Goal: Find specific page/section: Find specific page/section

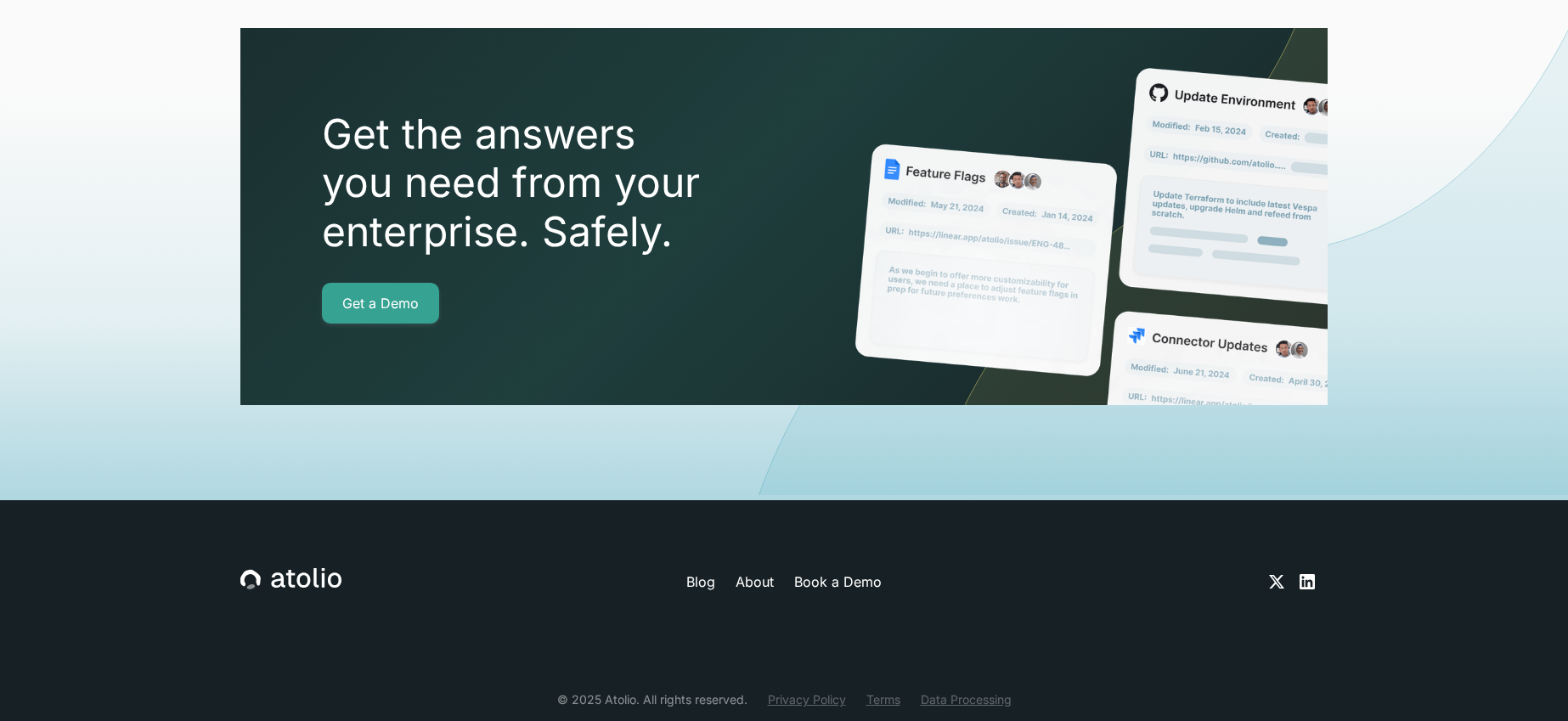
scroll to position [6034, 0]
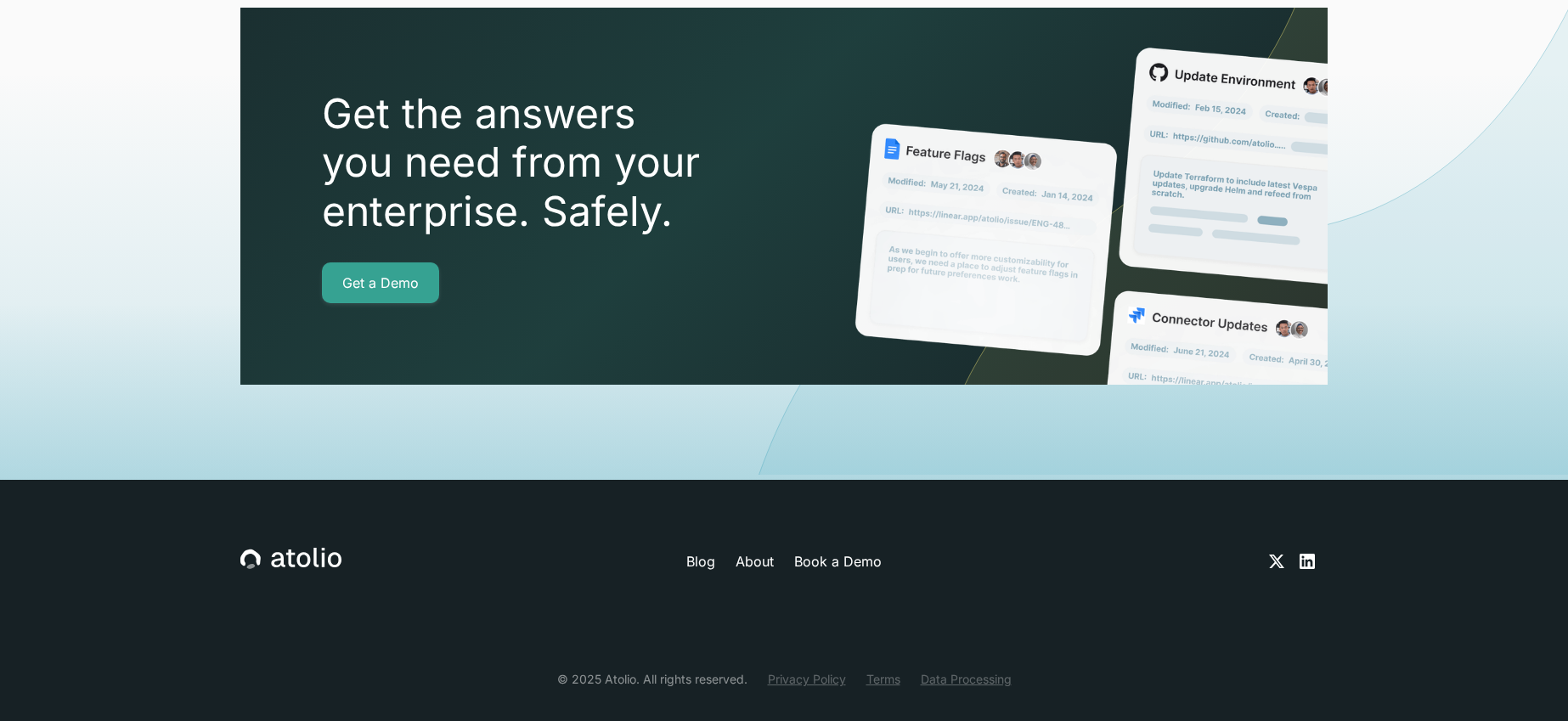
click at [753, 551] on link "About" at bounding box center [755, 561] width 38 height 21
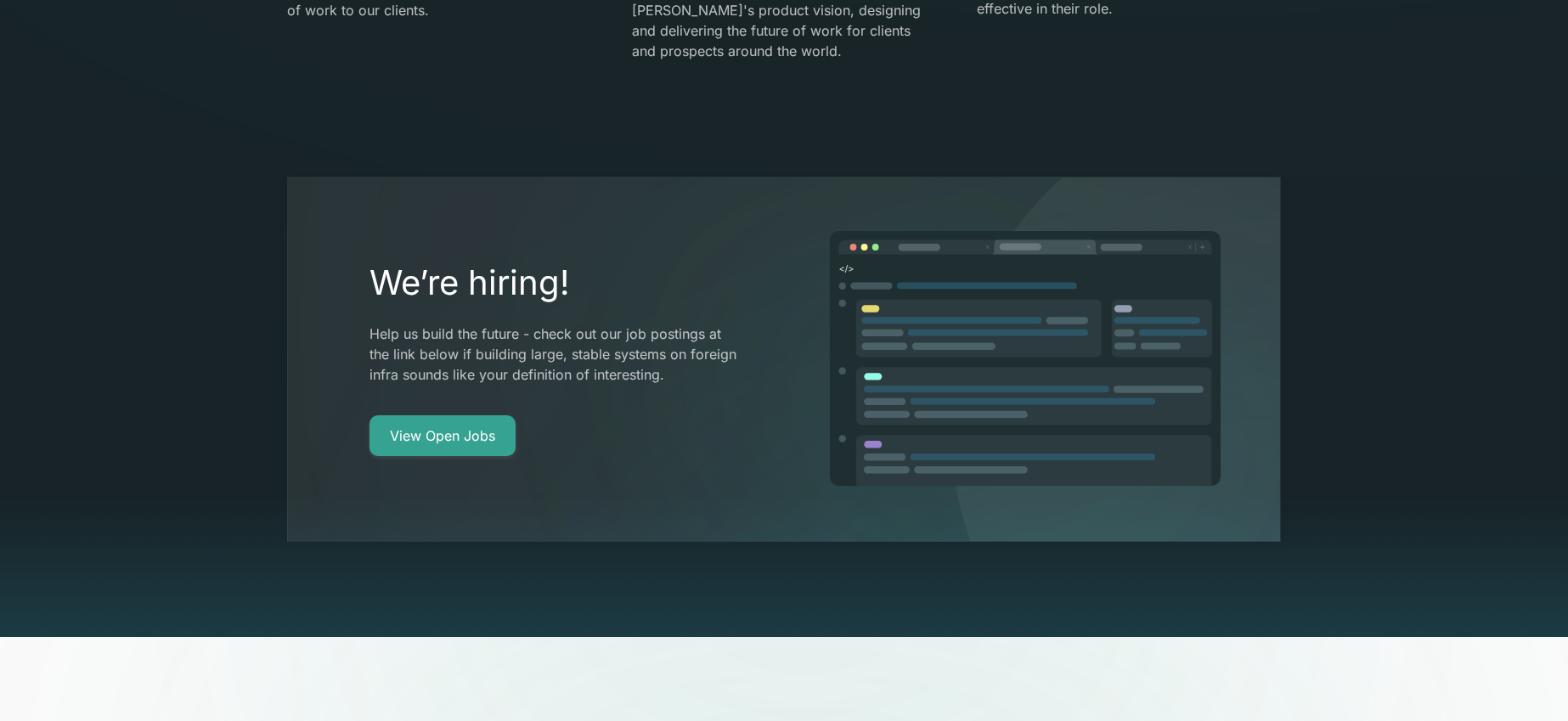
scroll to position [3261, 0]
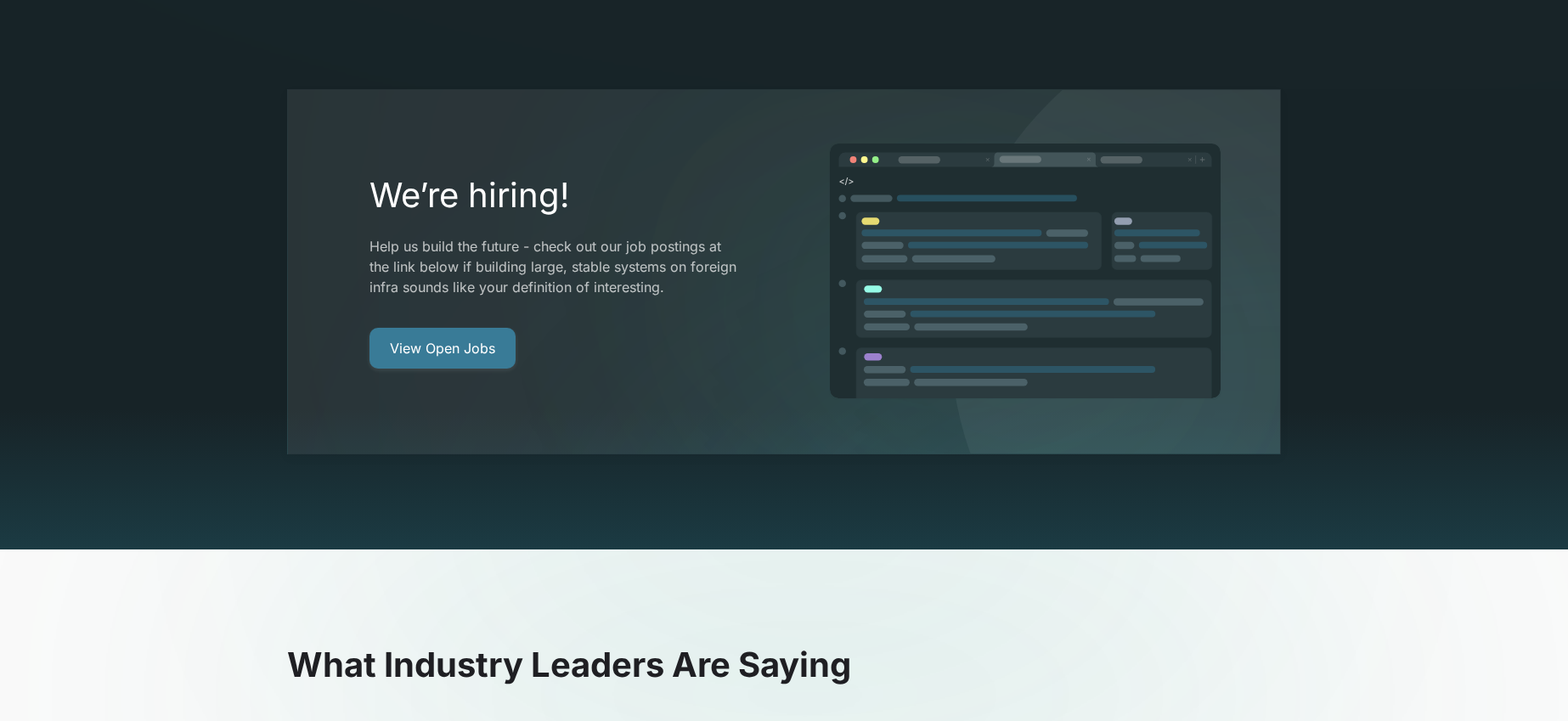
click at [427, 327] on link "View Open Jobs" at bounding box center [443, 347] width 146 height 40
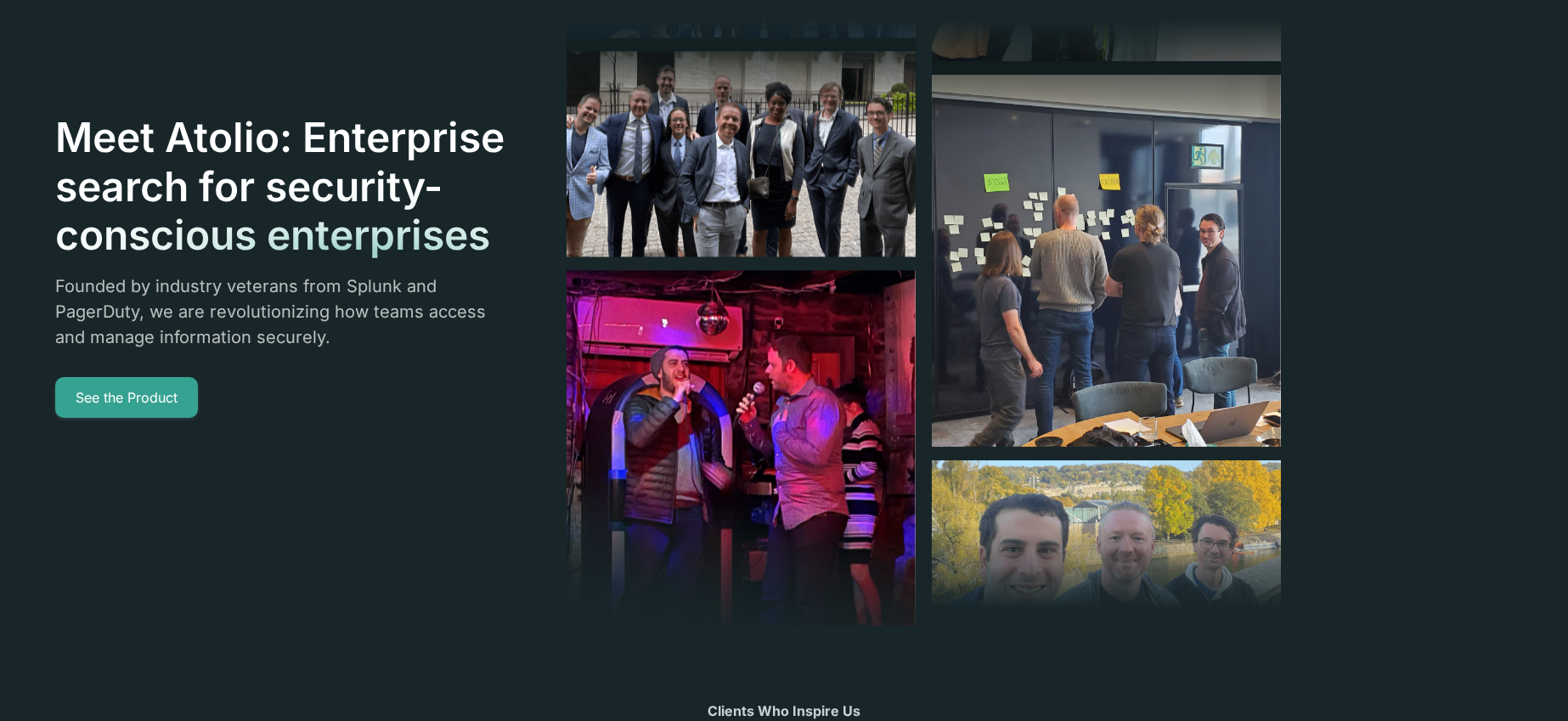
scroll to position [0, 0]
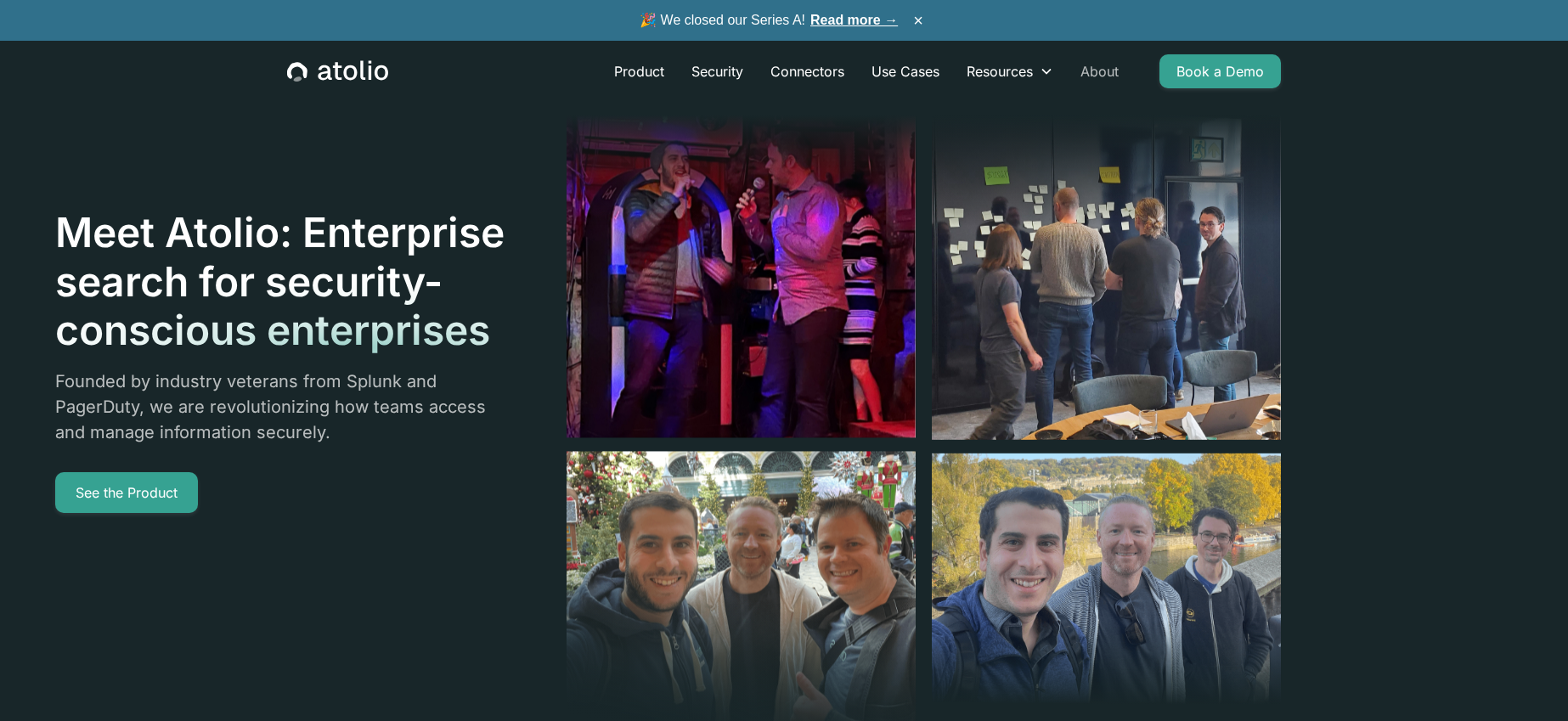
click at [1110, 73] on link "About" at bounding box center [1099, 71] width 65 height 34
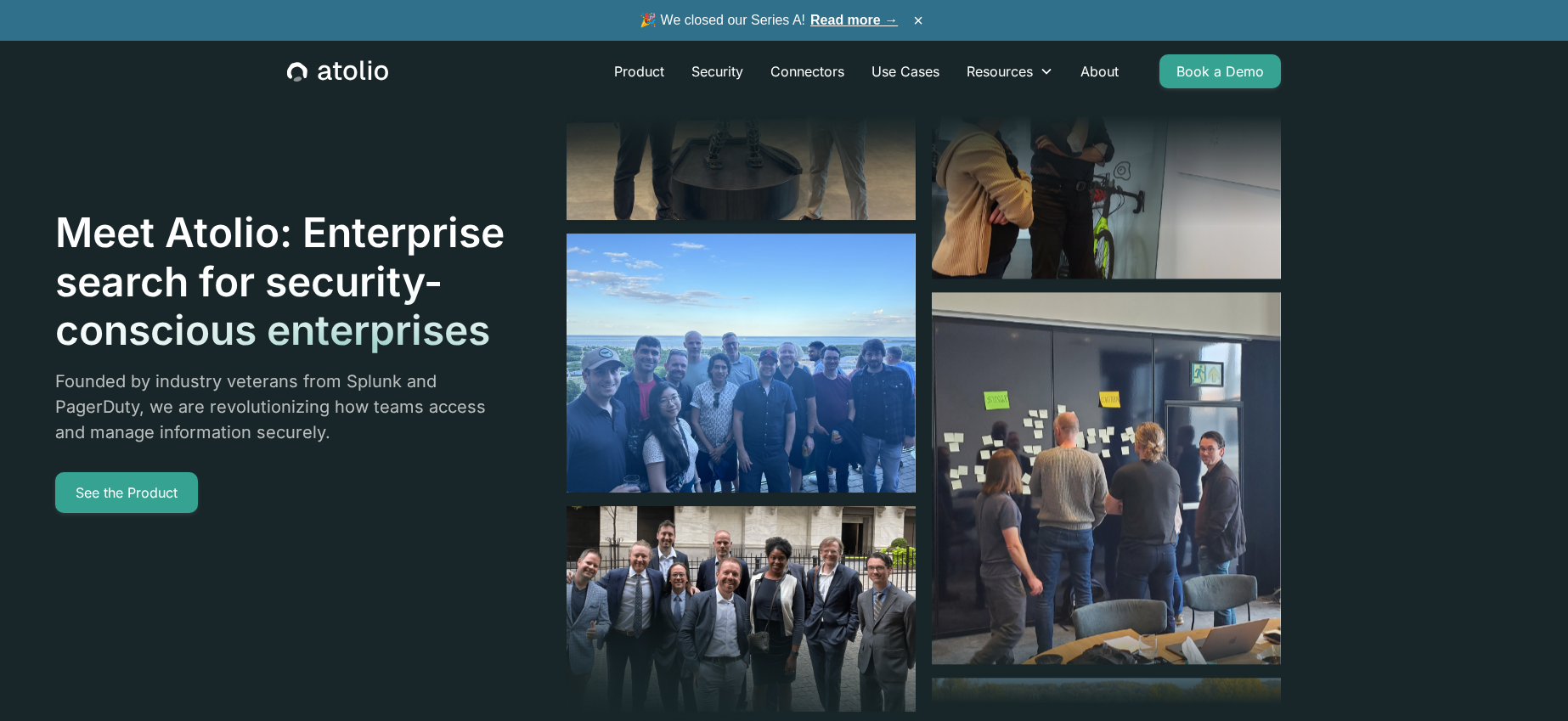
click at [410, 535] on div "Meet Atolio: Enterprise search for security-conscious enterprises Founded by in…" at bounding box center [668, 360] width 1226 height 721
